Goal: Check status: Check status

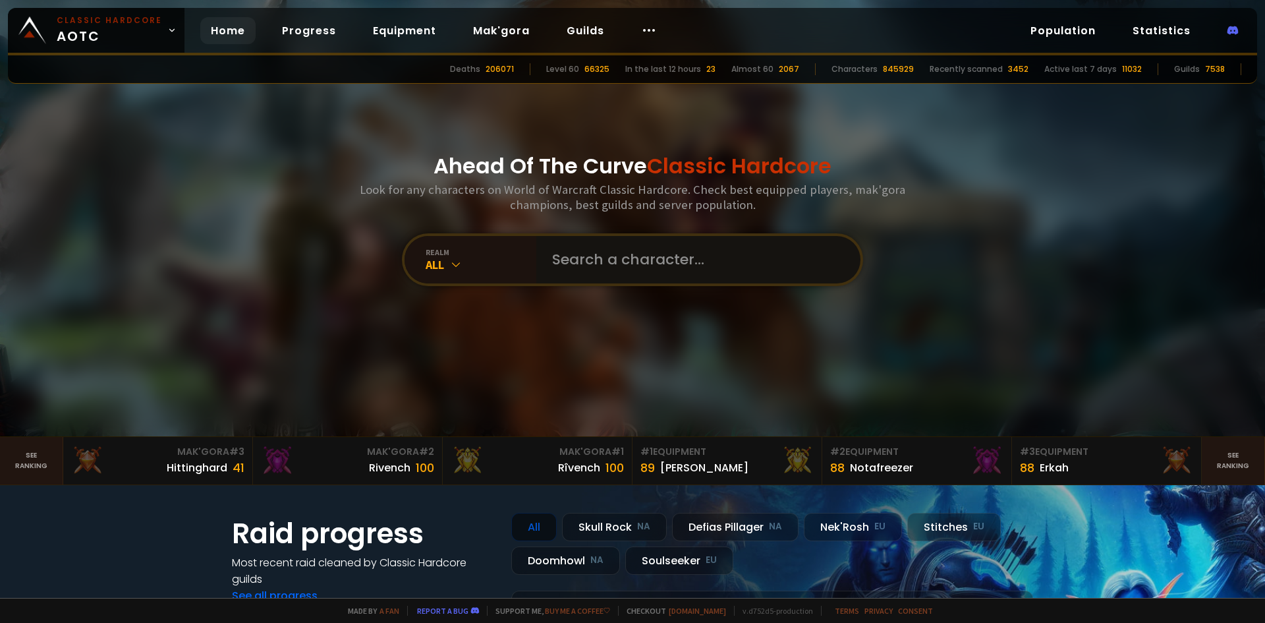
click at [714, 275] on input "text" at bounding box center [694, 259] width 300 height 47
type input "erakri"
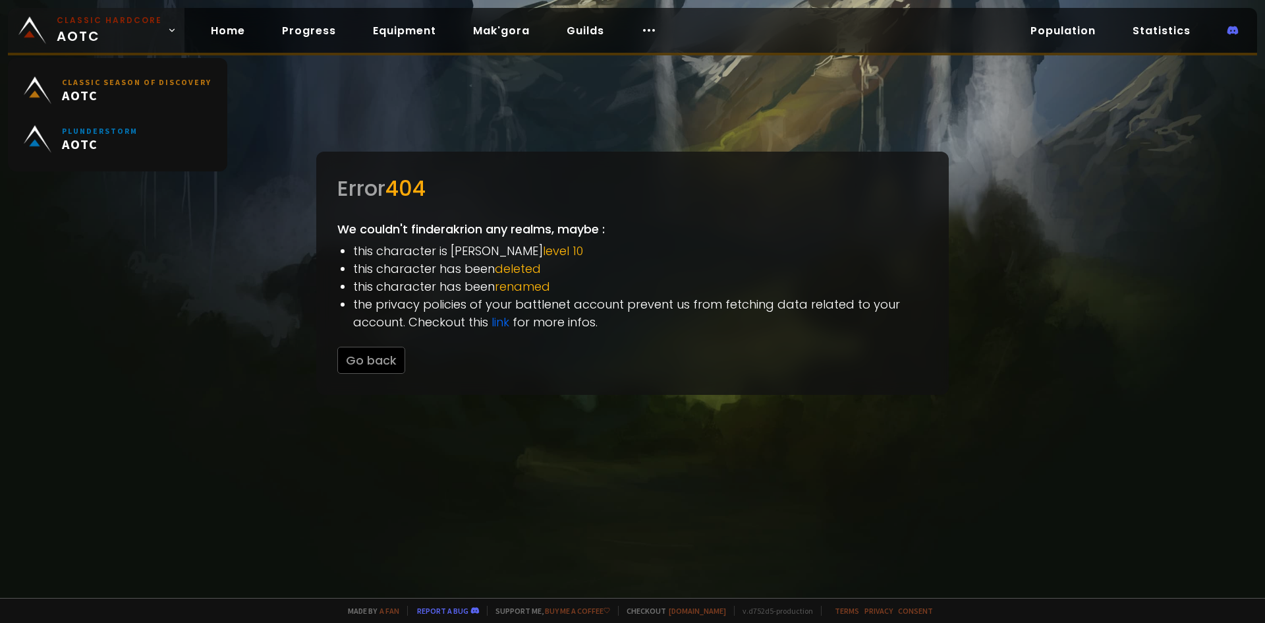
click at [106, 41] on span "Classic Hardcore AOTC" at bounding box center [109, 30] width 105 height 32
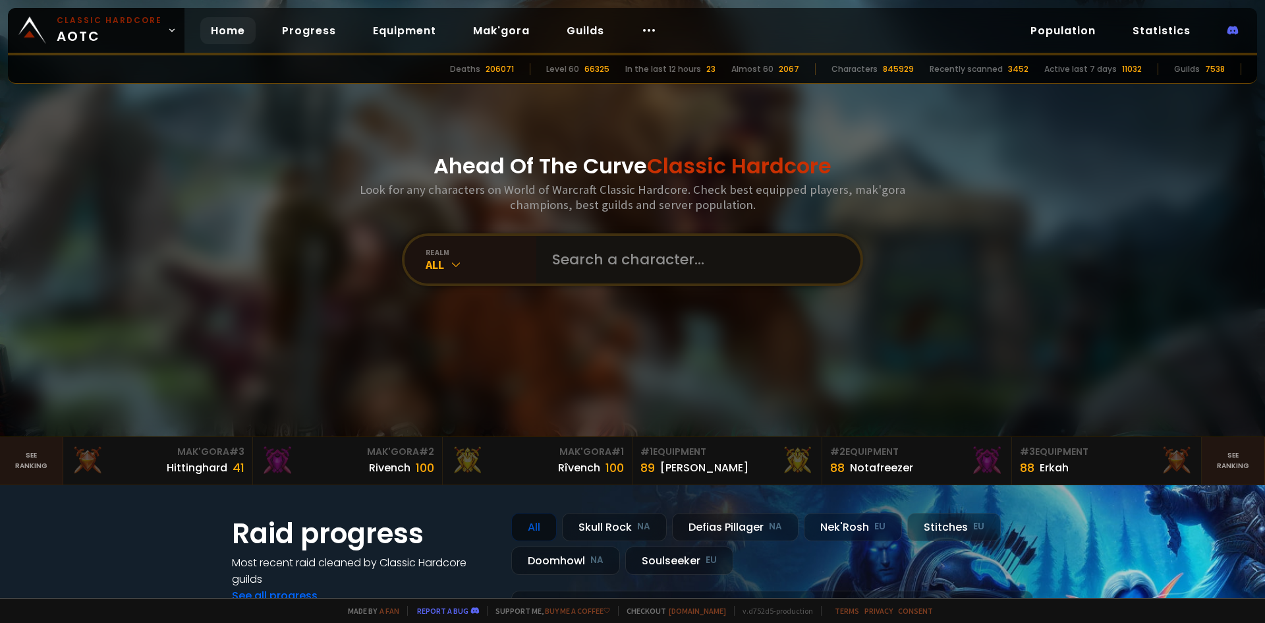
click at [604, 260] on input "text" at bounding box center [694, 259] width 300 height 47
type input "erkari"
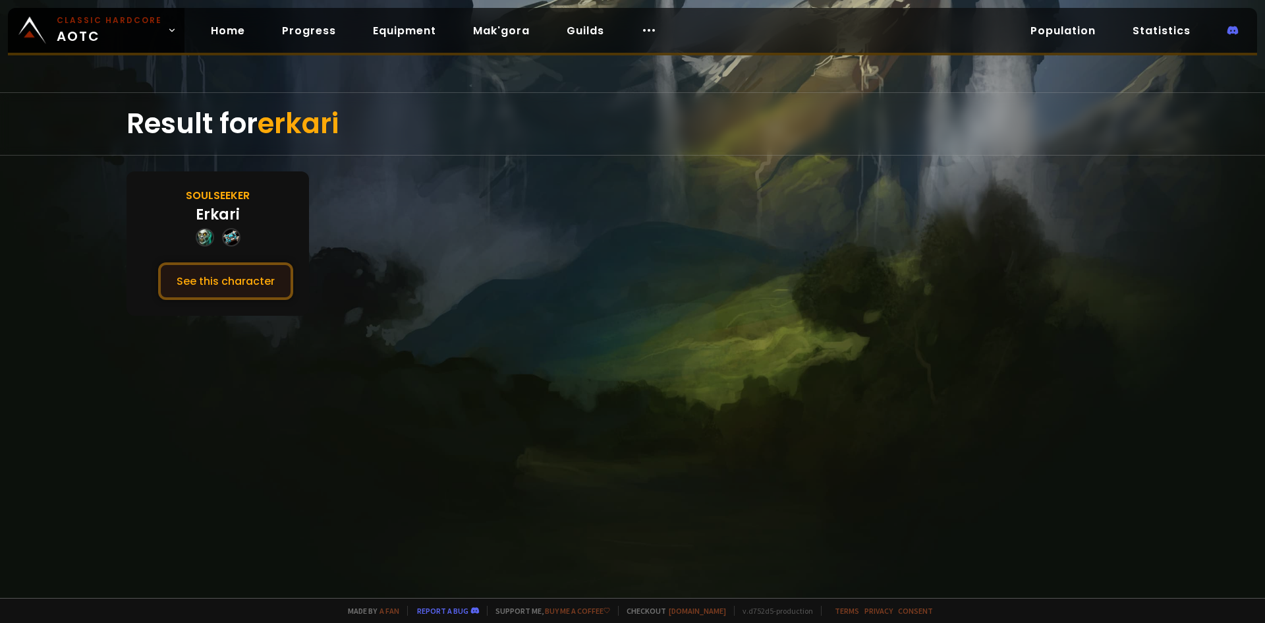
click at [263, 273] on button "See this character" at bounding box center [225, 281] width 135 height 38
